Goal: Transaction & Acquisition: Book appointment/travel/reservation

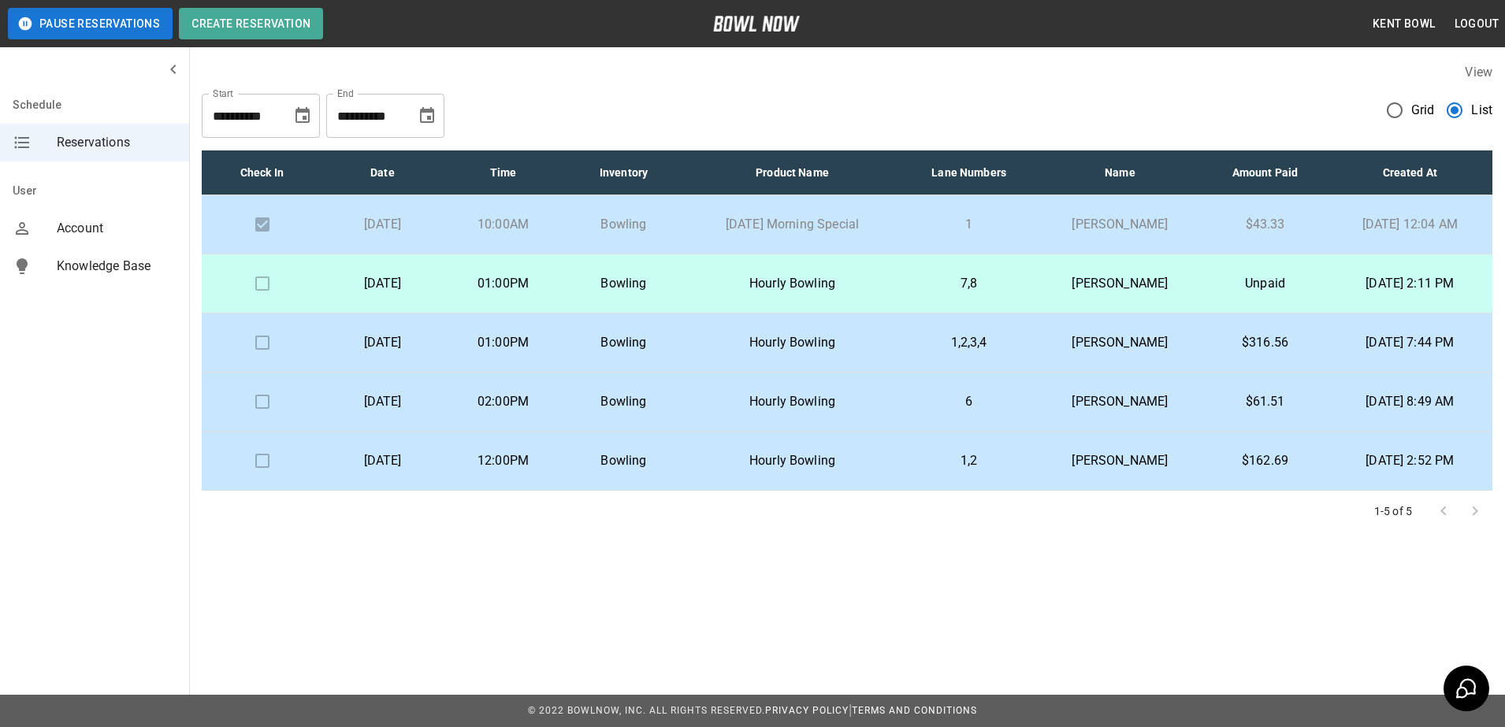
click at [926, 286] on td "7,8" at bounding box center [969, 283] width 136 height 59
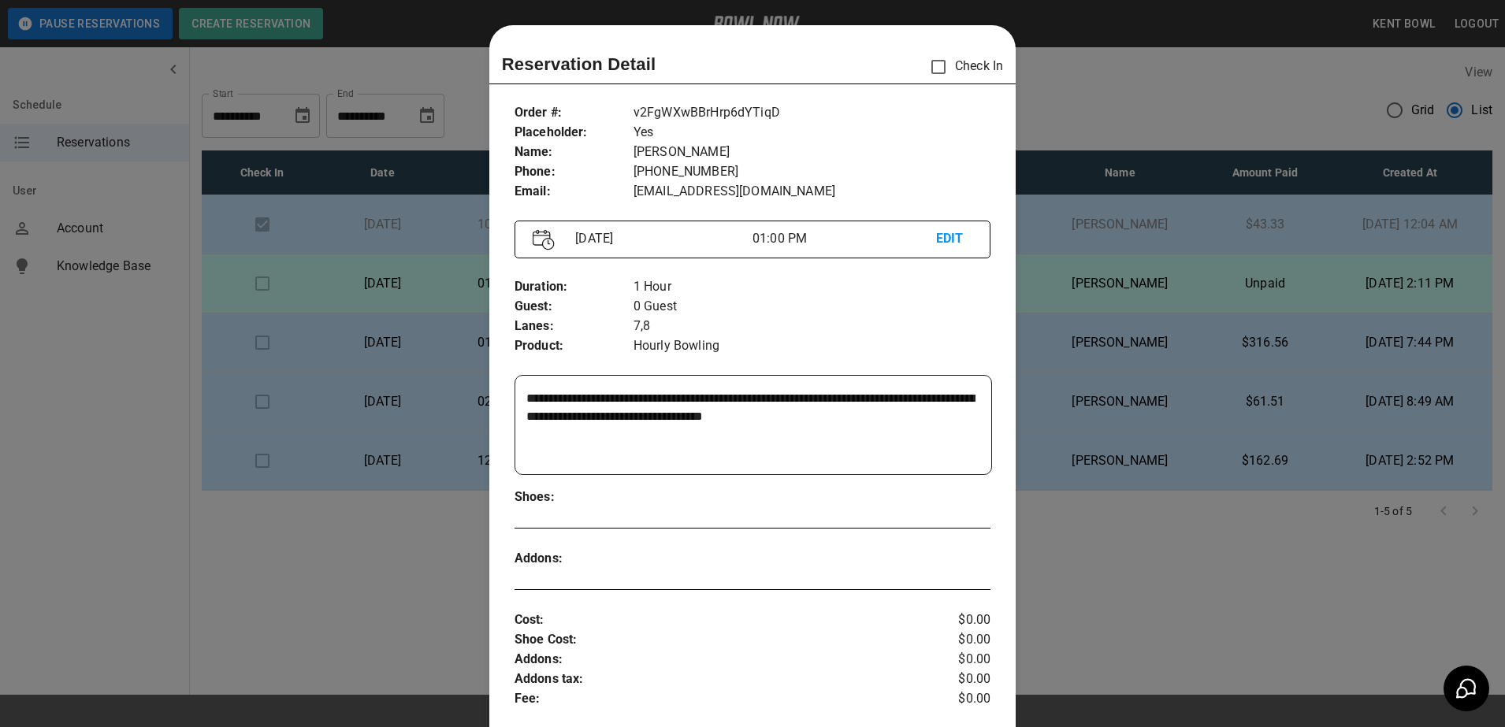
scroll to position [25, 0]
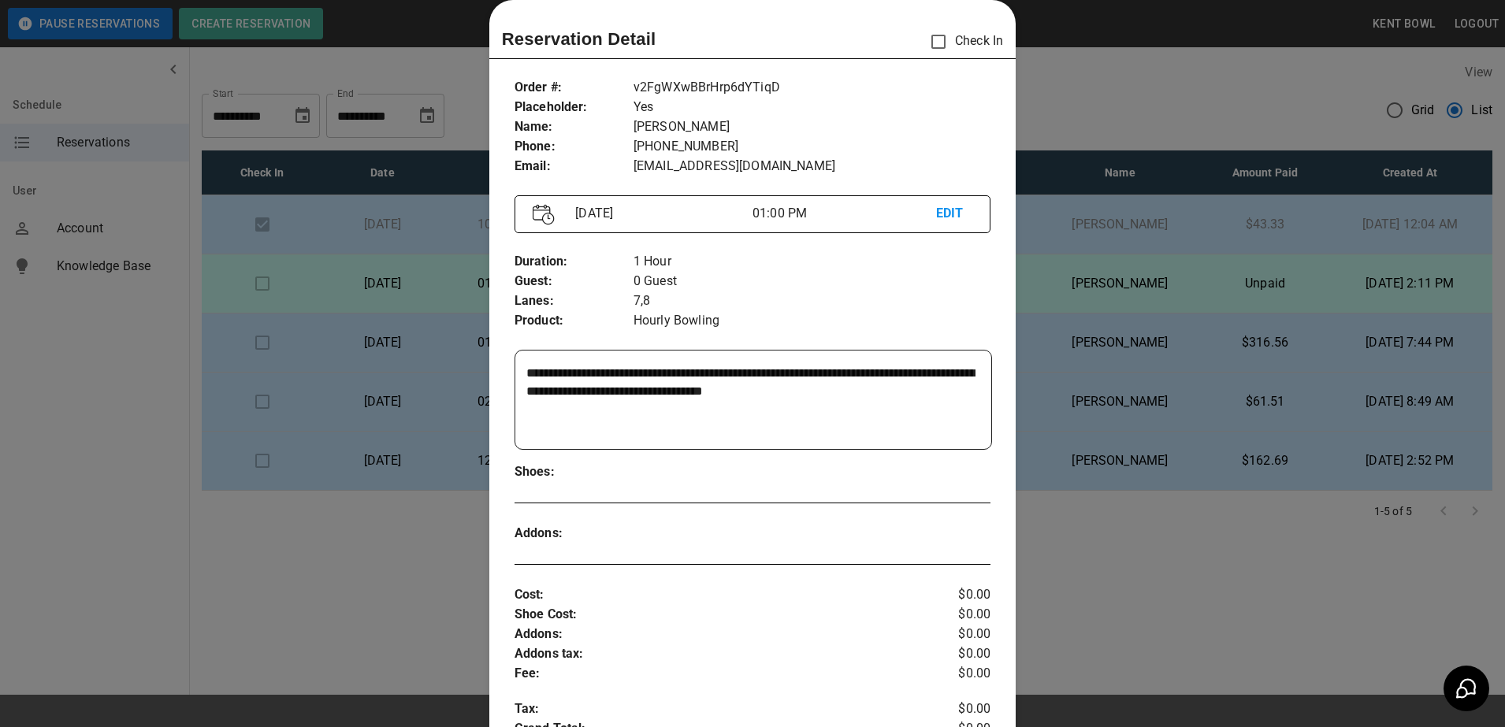
click at [111, 409] on div at bounding box center [752, 363] width 1505 height 727
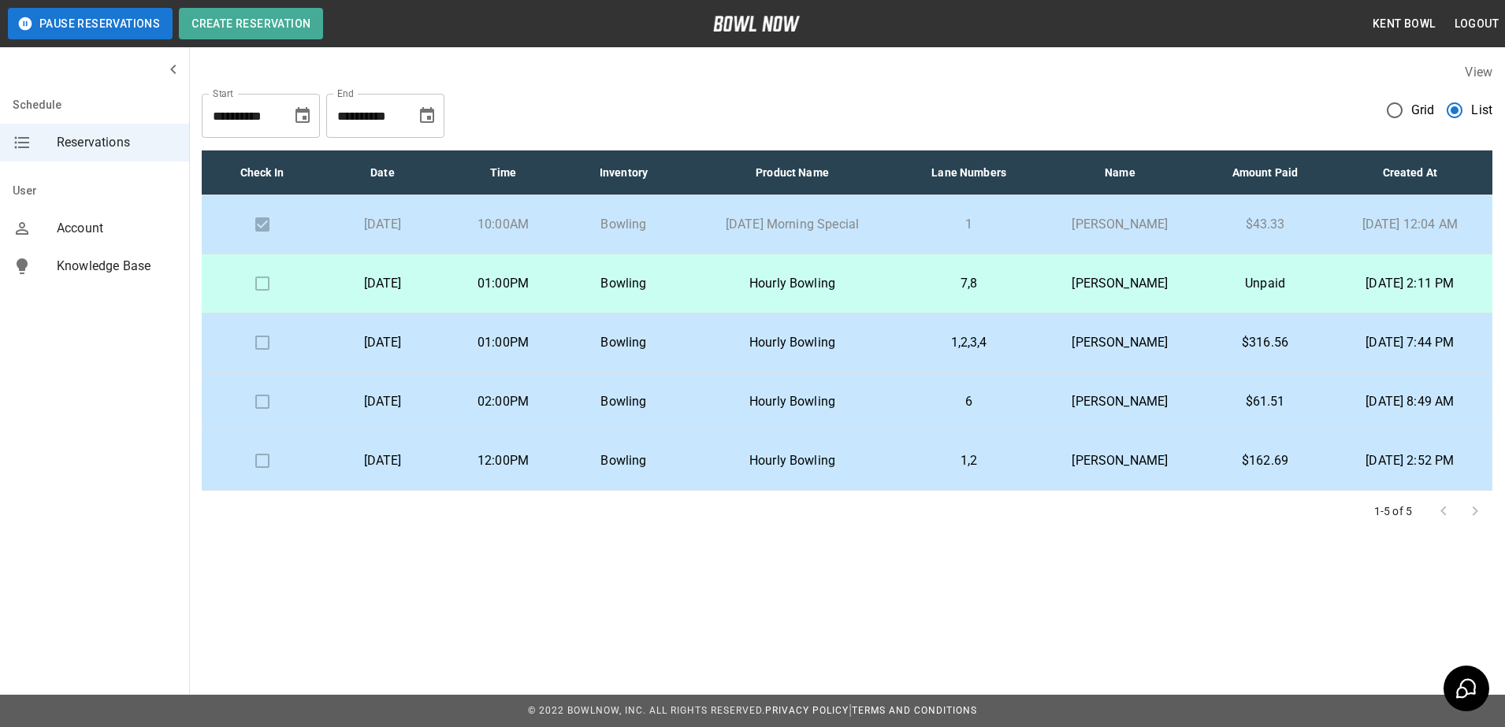
click at [752, 280] on p "Hourly Bowling" at bounding box center [792, 283] width 191 height 19
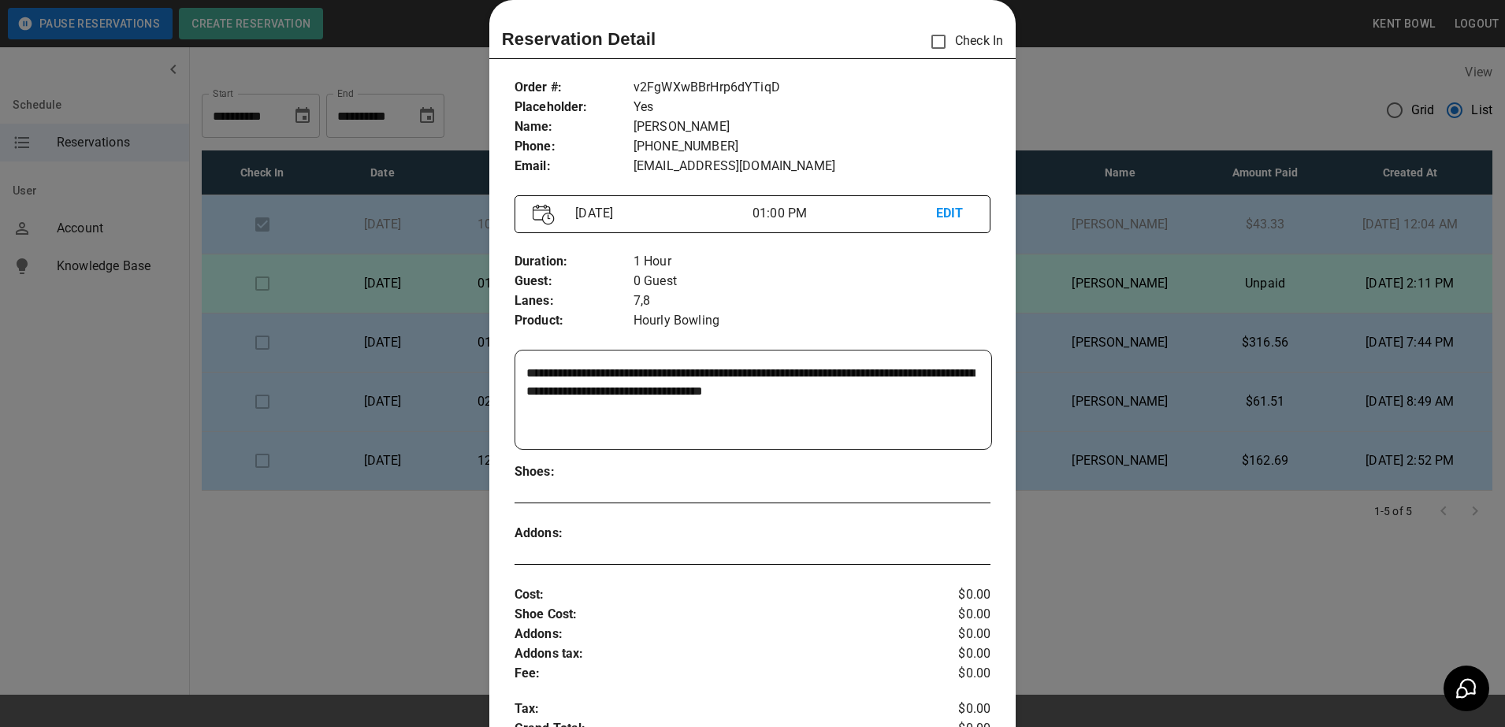
click at [122, 453] on div at bounding box center [752, 363] width 1505 height 727
